Goal: Task Accomplishment & Management: Complete application form

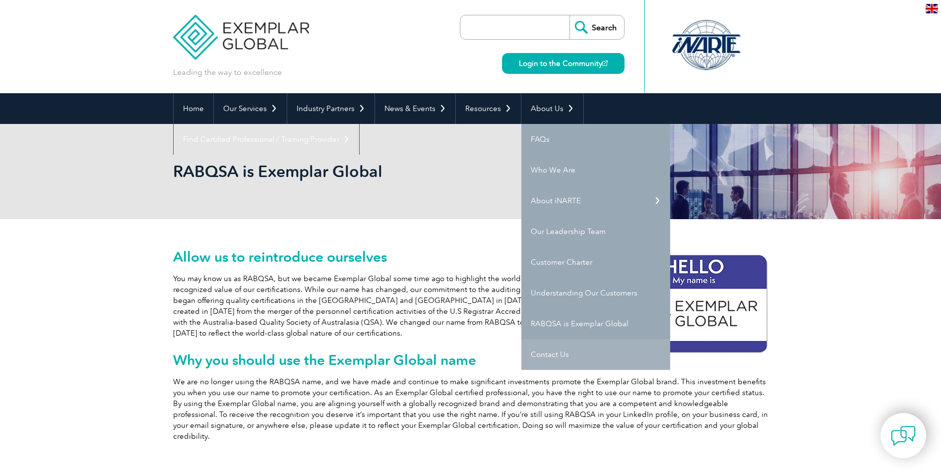
click at [574, 353] on link "Contact Us" at bounding box center [596, 354] width 149 height 31
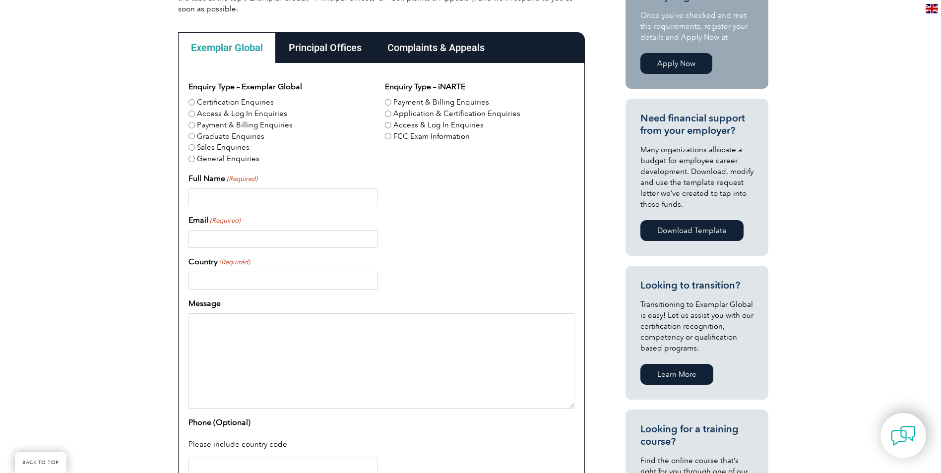
scroll to position [298, 0]
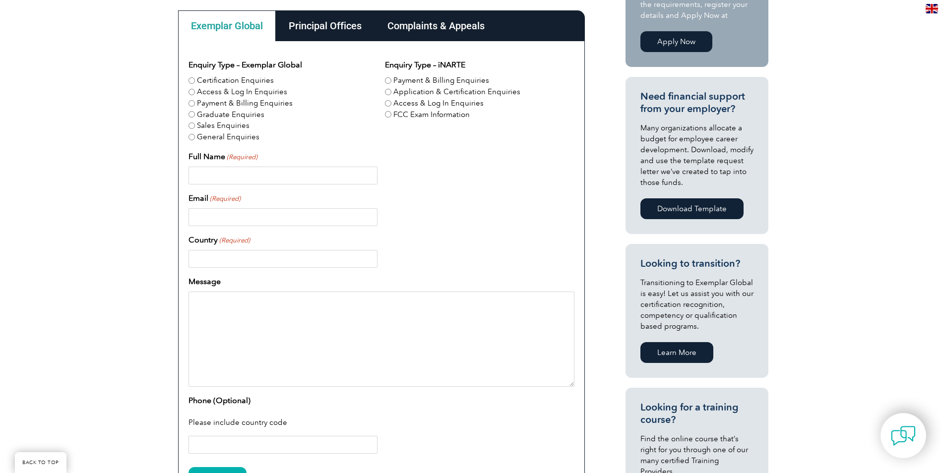
click at [189, 78] on input "Certification Enquiries" at bounding box center [192, 80] width 6 height 6
radio input "true"
click at [190, 114] on input "Graduate Enquiries" at bounding box center [192, 114] width 6 height 6
radio input "true"
click at [192, 83] on input "Certification Enquiries" at bounding box center [192, 80] width 6 height 6
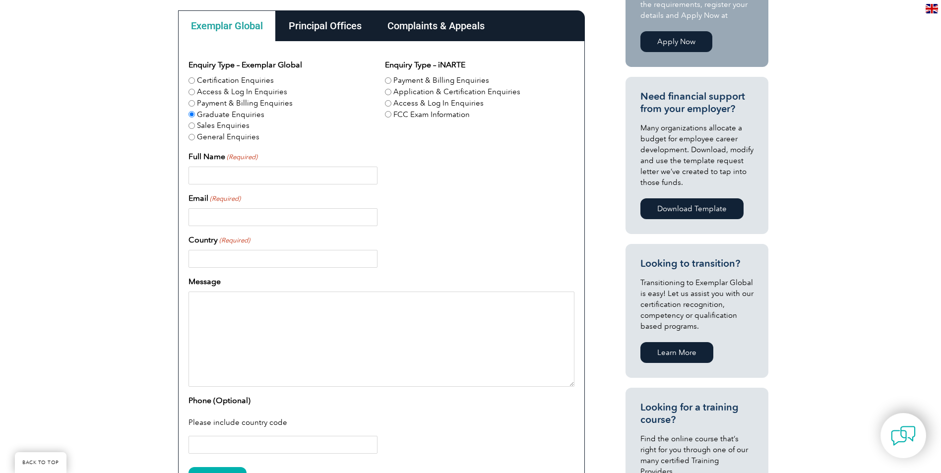
radio input "true"
click at [193, 110] on div "Graduate Enquiries" at bounding box center [283, 114] width 189 height 11
click at [192, 115] on input "Graduate Enquiries" at bounding box center [192, 114] width 6 height 6
radio input "true"
click at [215, 178] on input "Full Name (Required)" at bounding box center [283, 176] width 189 height 18
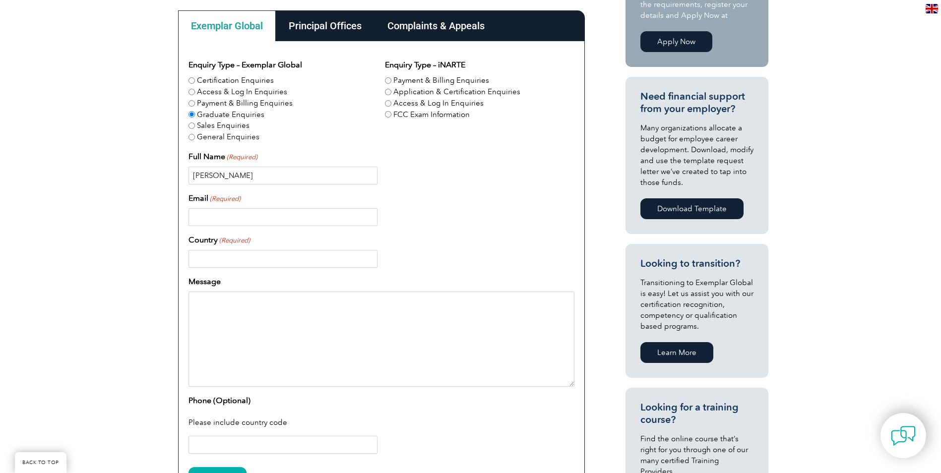
click at [226, 175] on input "Gareth BRamston" at bounding box center [283, 176] width 189 height 18
type input "Gareth Bramston"
click at [219, 216] on input "Email (Required)" at bounding box center [283, 217] width 189 height 18
type input "gbramston@aarc.au"
type input "Australia"
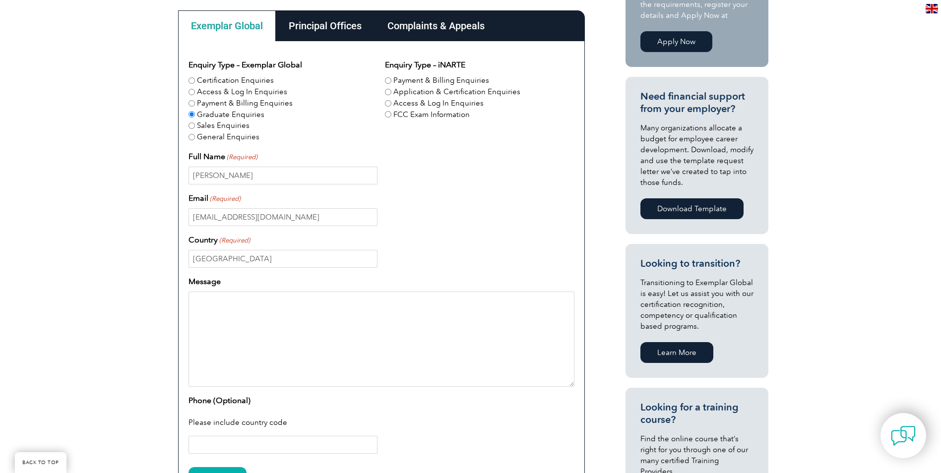
type input "0422309007"
click at [243, 308] on textarea "Message" at bounding box center [382, 339] width 386 height 95
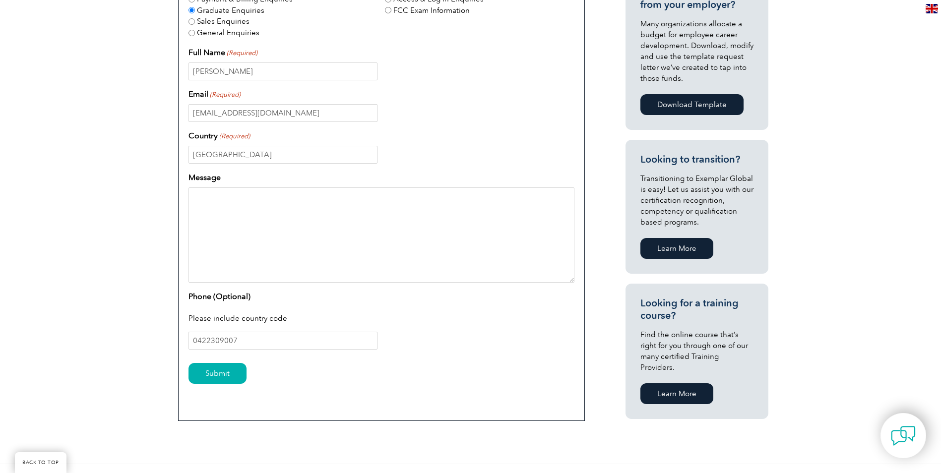
scroll to position [347, 0]
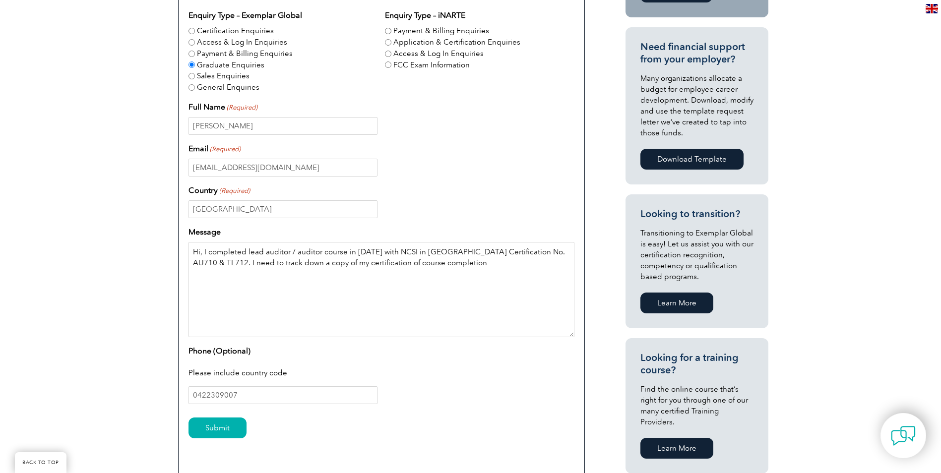
click at [320, 264] on textarea "Hi, I completed lead auditor / auditor course in 2008 with NCSI in Brisbane Cer…" at bounding box center [382, 289] width 386 height 95
click at [432, 263] on textarea "Hi, I completed lead auditor / auditor course in 2008 with NCSI in Brisbane Cer…" at bounding box center [382, 289] width 386 height 95
click at [326, 275] on textarea "Hi, I completed lead auditor / auditor course in 2008 with NCSI in Brisbane Cer…" at bounding box center [382, 289] width 386 height 95
click at [297, 274] on textarea "Hi, I completed lead auditor / auditor course in 2008 with NCSI in Brisbane Cer…" at bounding box center [382, 289] width 386 height 95
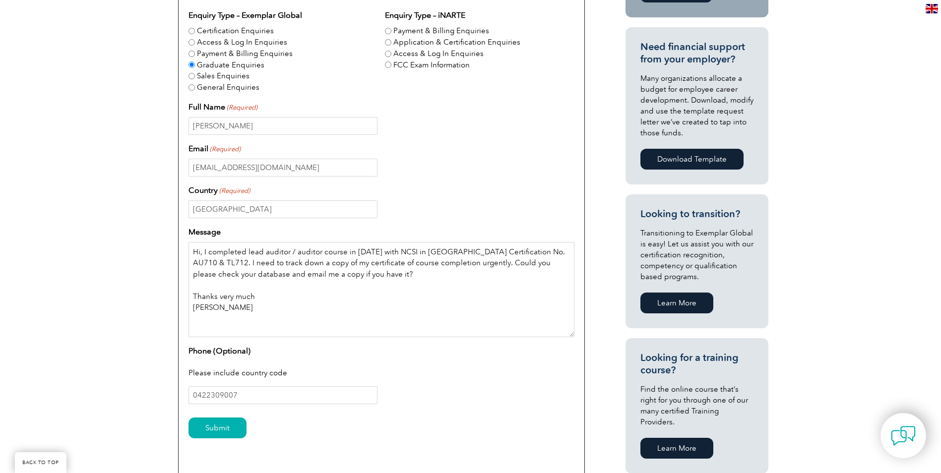
click at [366, 275] on textarea "Hi, I completed lead auditor / auditor course in 2008 with NCSI in Brisbane Cer…" at bounding box center [382, 289] width 386 height 95
drag, startPoint x: 480, startPoint y: 276, endPoint x: 441, endPoint y: 275, distance: 39.7
click at [441, 275] on textarea "Hi, I completed lead auditor / auditor course in 2008 with NCSI in Brisbane Cer…" at bounding box center [382, 289] width 386 height 95
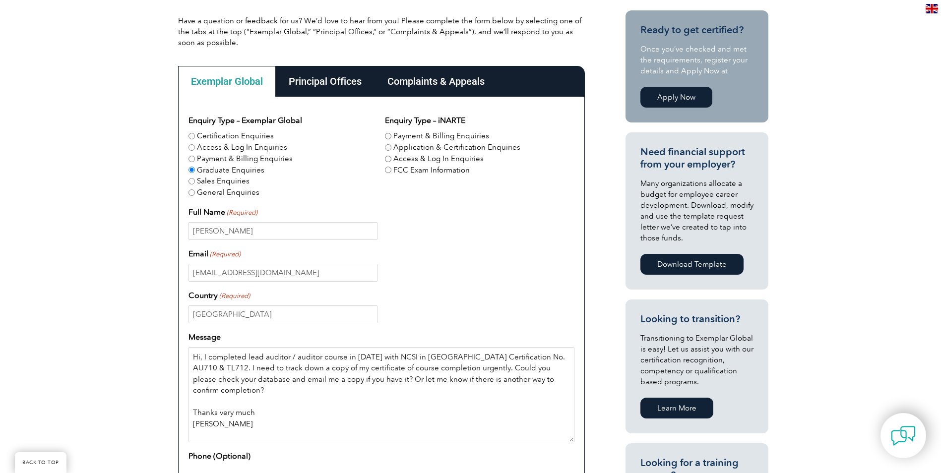
scroll to position [248, 0]
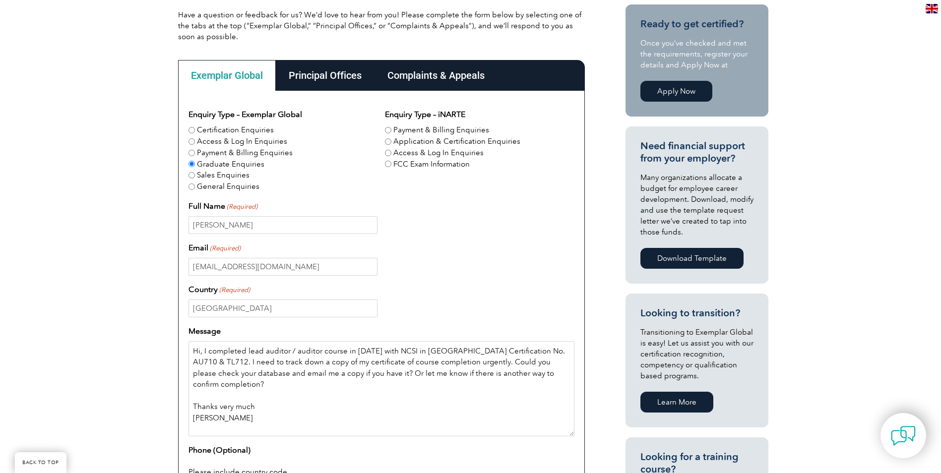
click at [193, 353] on textarea "Hi, I completed lead auditor / auditor course in 2008 with NCSI in Brisbane Cer…" at bounding box center [382, 388] width 386 height 95
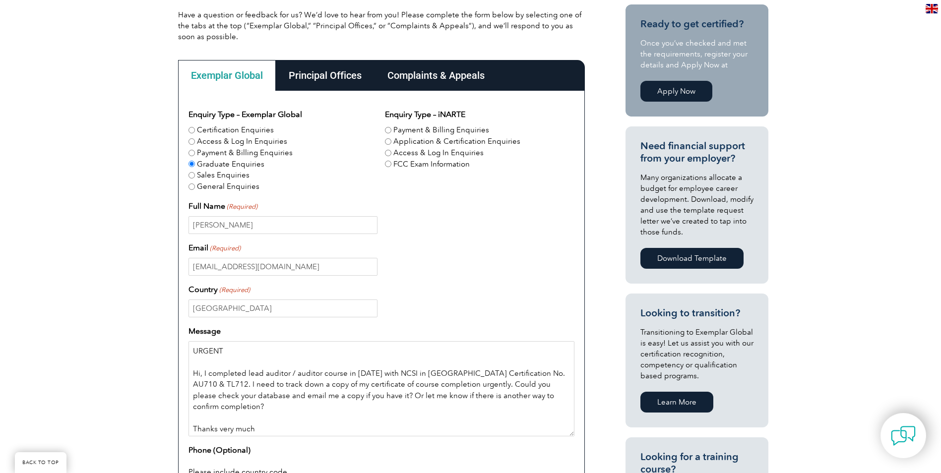
click at [326, 395] on textarea "URGENT Hi, I completed lead auditor / auditor course in 2008 with NCSI in Brisb…" at bounding box center [382, 388] width 386 height 95
click at [238, 424] on textarea "URGENT Hi, I completed lead auditor / auditor course in 2008 with NCSI in Brisb…" at bounding box center [382, 388] width 386 height 95
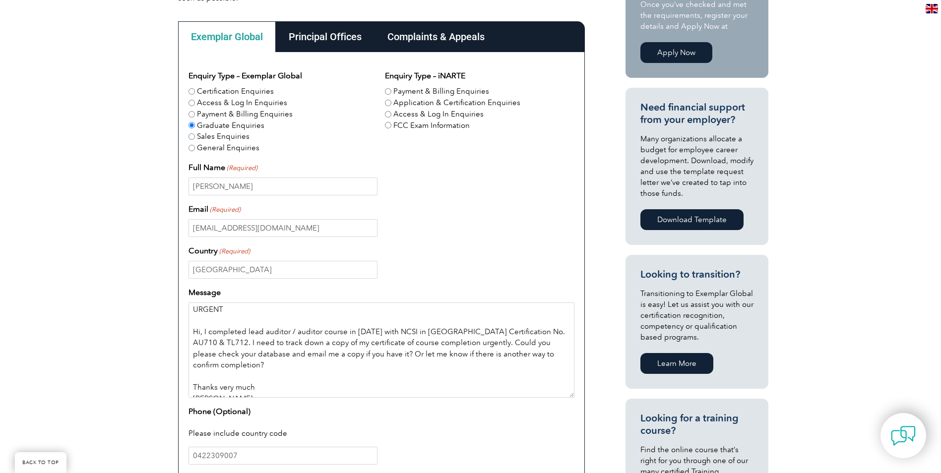
scroll to position [447, 0]
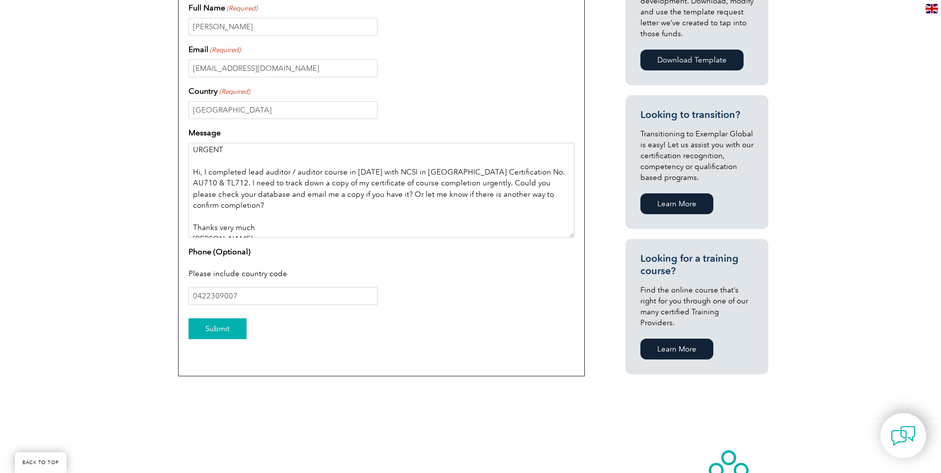
type textarea "URGENT Hi, I completed lead auditor / auditor course in 2008 with NCSI in Brisb…"
drag, startPoint x: 222, startPoint y: 323, endPoint x: 241, endPoint y: 328, distance: 19.8
click at [325, 369] on div "Enquiry Type – Exemplar Global Certification Enquiries Access & Log In Enquirie…" at bounding box center [381, 134] width 407 height 484
click at [193, 296] on input "0422309007" at bounding box center [283, 296] width 189 height 18
type input "(+61) 0422309007"
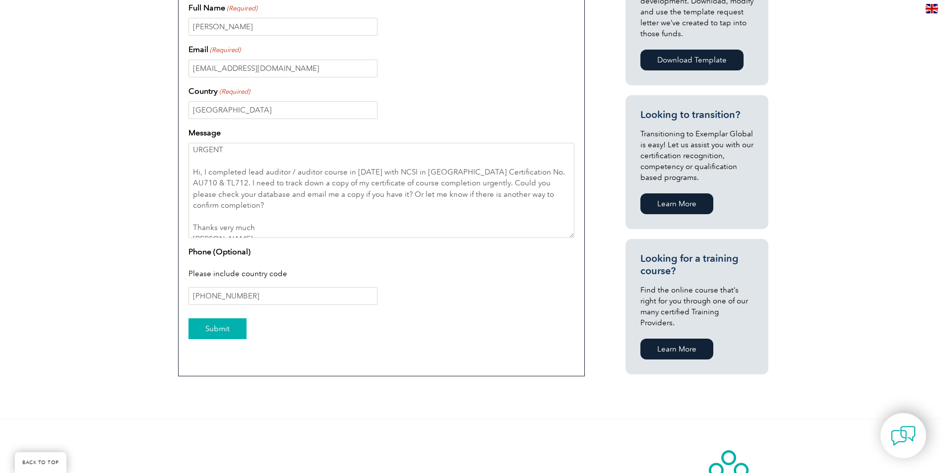
click at [213, 324] on input "Submit" at bounding box center [218, 329] width 58 height 21
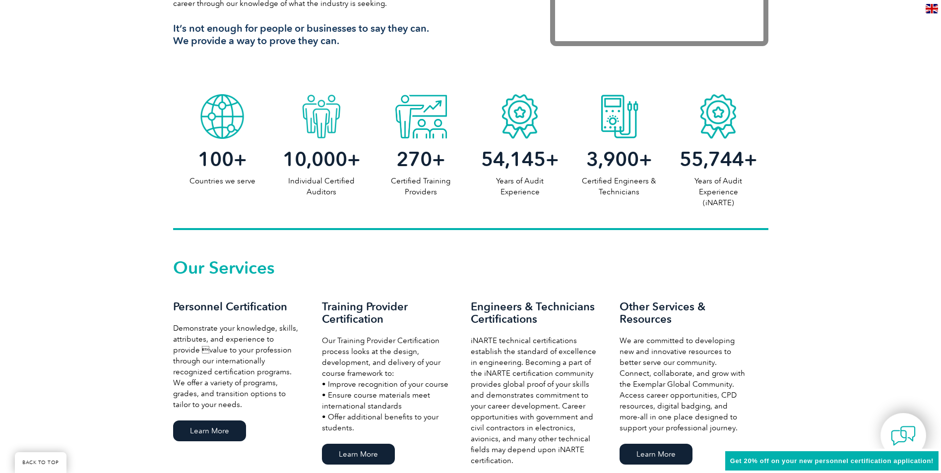
scroll to position [248, 0]
